Goal: Task Accomplishment & Management: Use online tool/utility

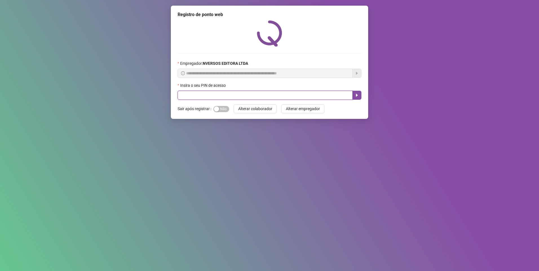
click at [202, 96] on input "text" at bounding box center [265, 95] width 175 height 9
type input "*****"
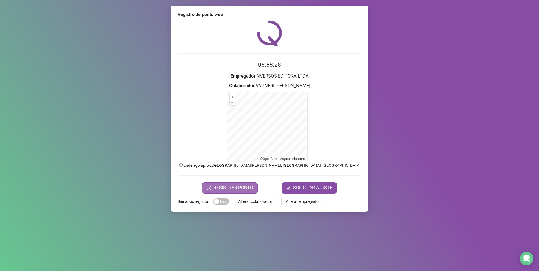
click at [233, 188] on span "REGISTRAR PONTO" at bounding box center [233, 188] width 40 height 7
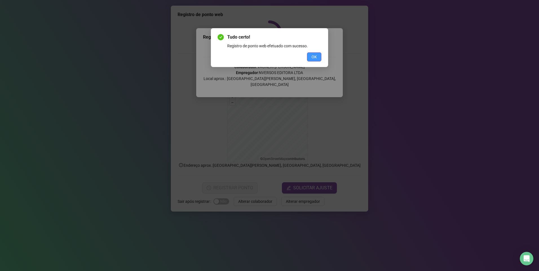
click at [312, 57] on span "OK" at bounding box center [313, 57] width 5 height 6
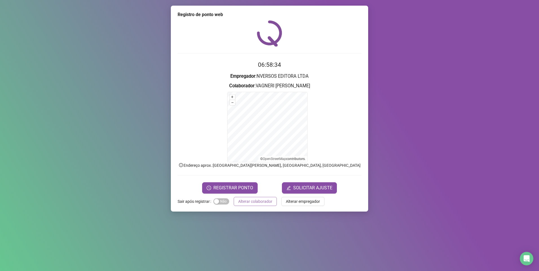
click at [251, 202] on span "Alterar colaborador" at bounding box center [255, 201] width 34 height 6
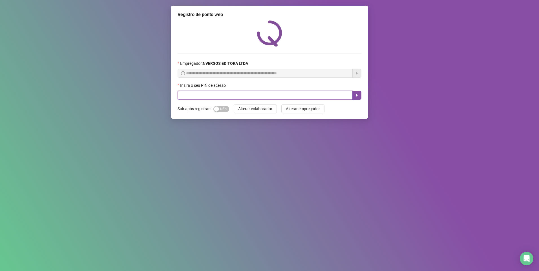
click at [212, 93] on input "text" at bounding box center [265, 95] width 175 height 9
type input "****"
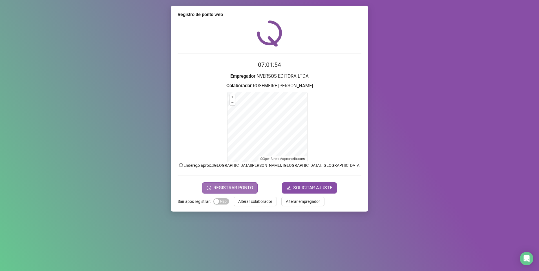
click at [235, 186] on span "REGISTRAR PONTO" at bounding box center [233, 188] width 40 height 7
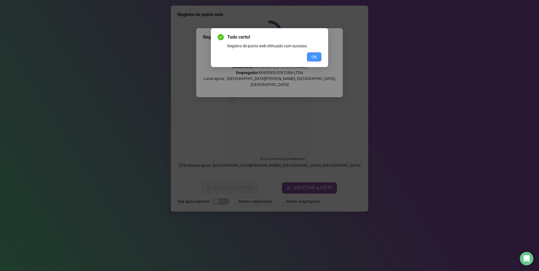
click at [312, 59] on span "OK" at bounding box center [313, 57] width 5 height 6
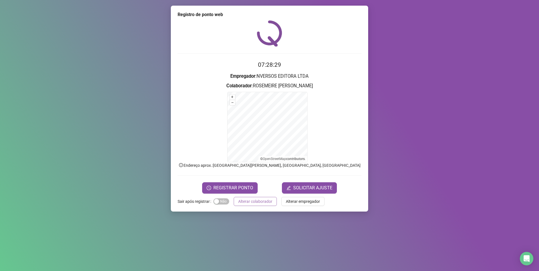
click at [249, 203] on span "Alterar colaborador" at bounding box center [255, 201] width 34 height 6
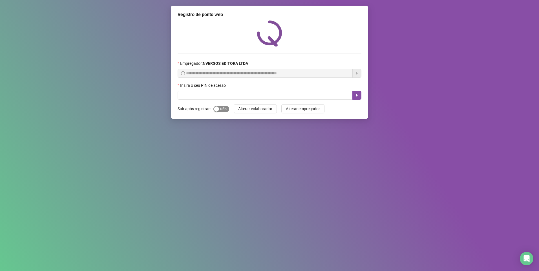
click at [215, 110] on div "button" at bounding box center [216, 109] width 5 height 5
